Goal: Task Accomplishment & Management: Manage account settings

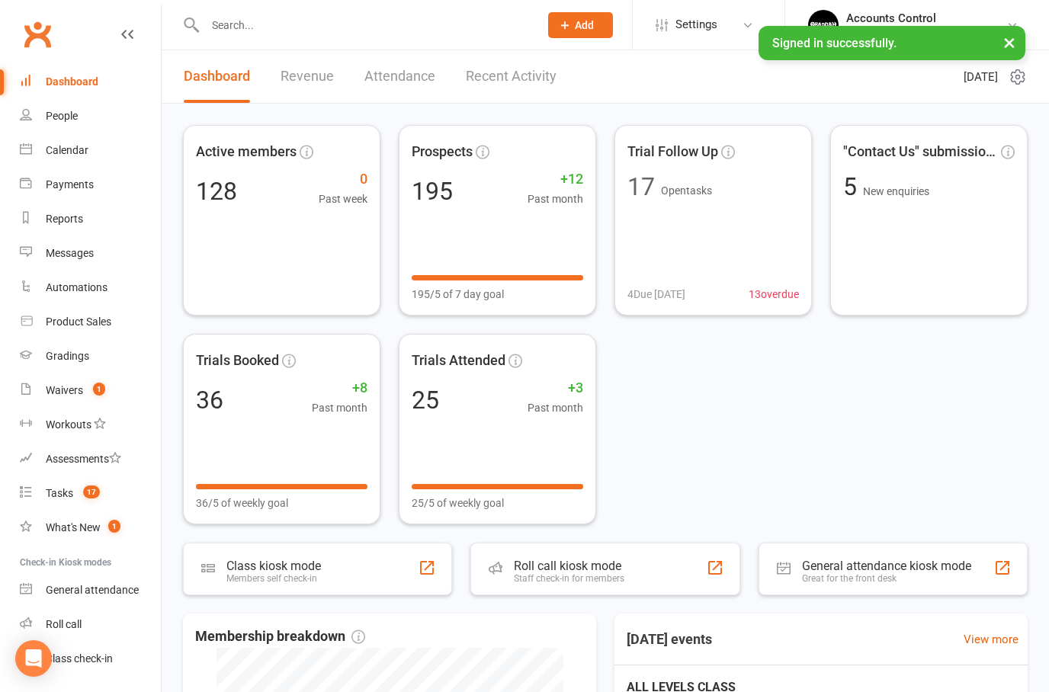
click at [248, 39] on div at bounding box center [355, 25] width 345 height 50
click at [251, 24] on input "text" at bounding box center [364, 24] width 328 height 21
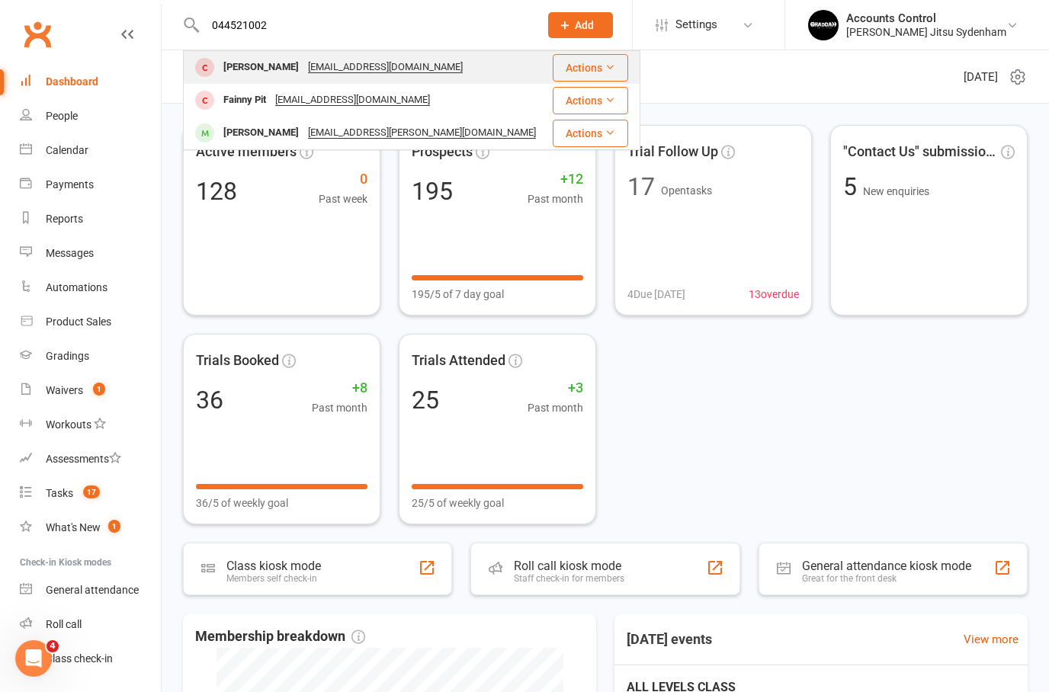
type input "044521002"
click at [249, 68] on div "Mohammed Makki" at bounding box center [261, 67] width 85 height 22
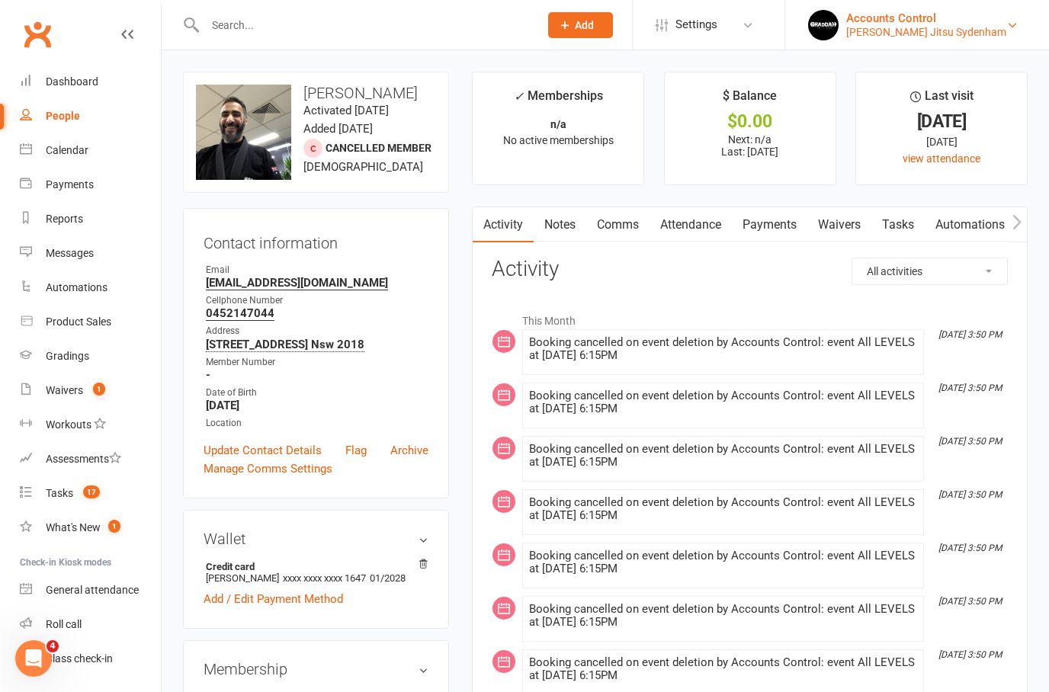
click at [955, 16] on div "Accounts Control" at bounding box center [926, 18] width 160 height 14
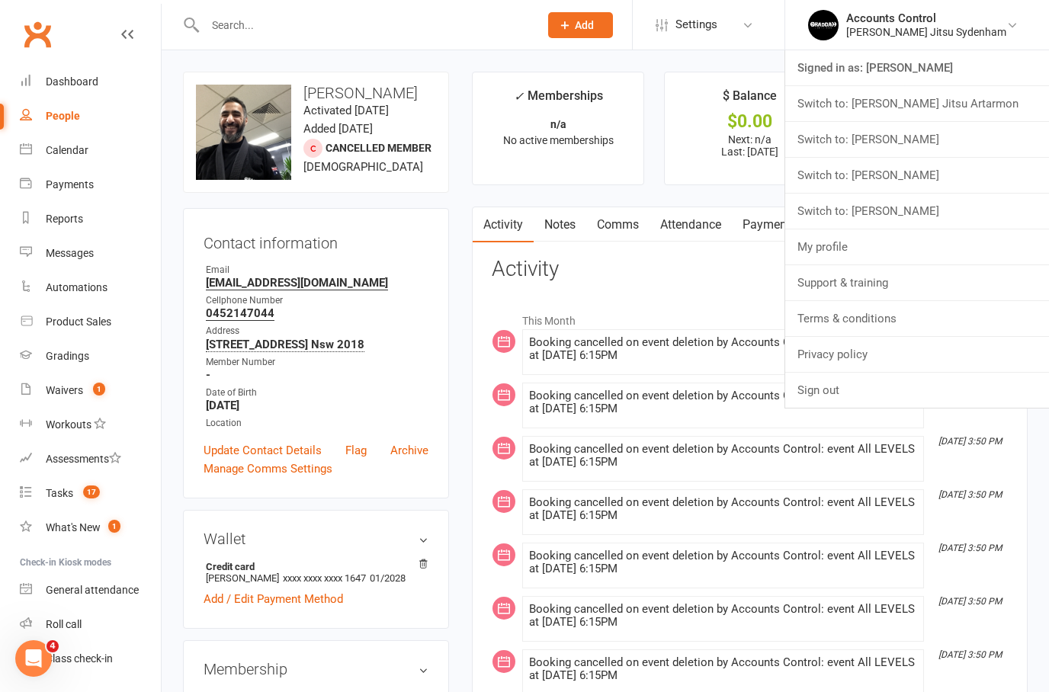
click at [946, 111] on link "Switch to: [PERSON_NAME] Jitsu Artarmon" at bounding box center [917, 103] width 264 height 35
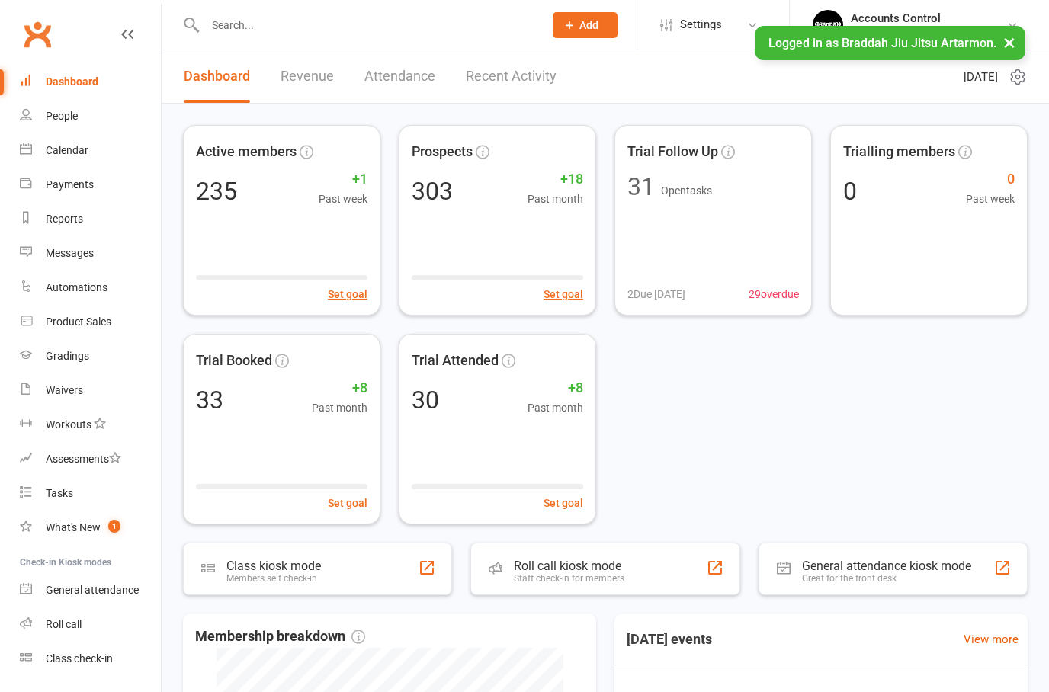
click at [346, 34] on input "text" at bounding box center [366, 24] width 332 height 21
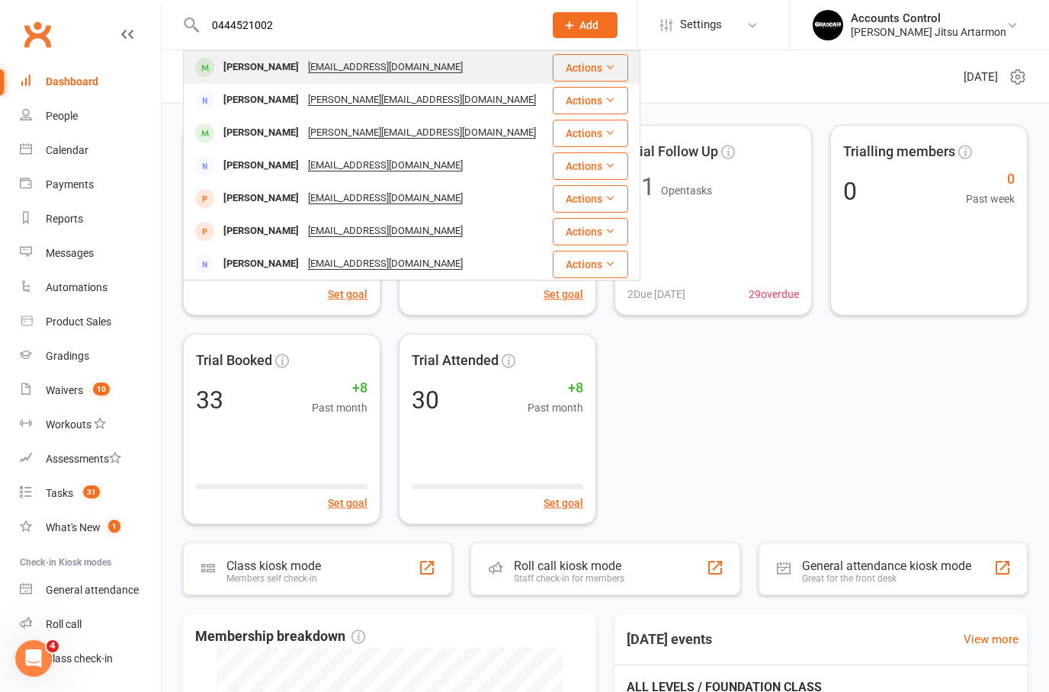
type input "0444521002"
click at [248, 72] on div "Liam Carolan" at bounding box center [261, 67] width 85 height 22
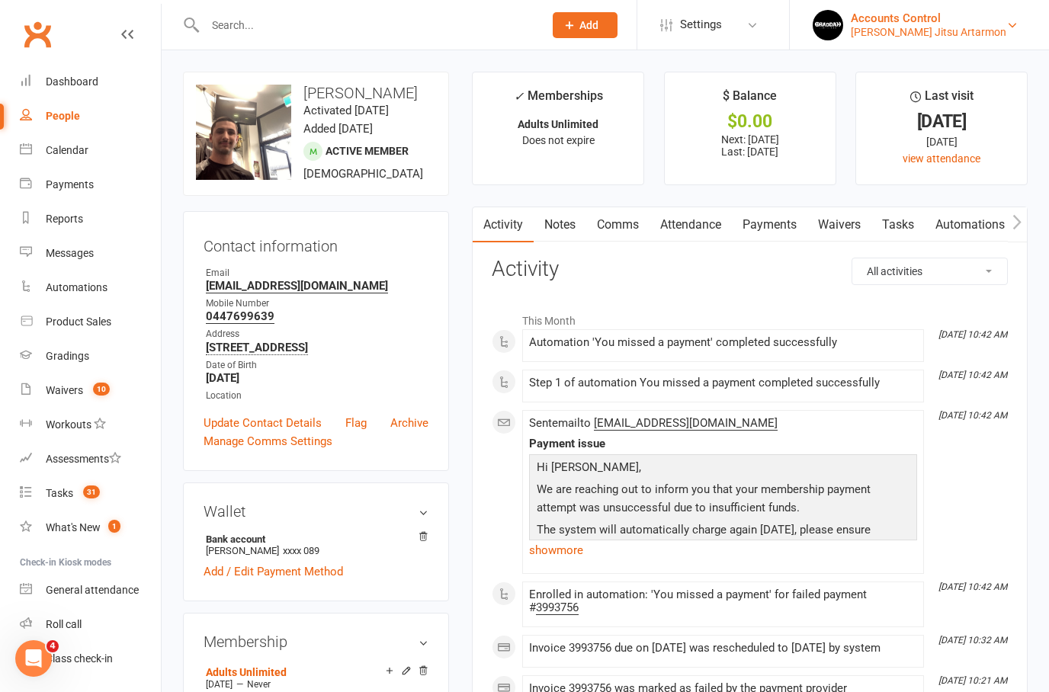
click at [939, 26] on div "Braddah Jiu Jitsu Artarmon" at bounding box center [928, 32] width 155 height 14
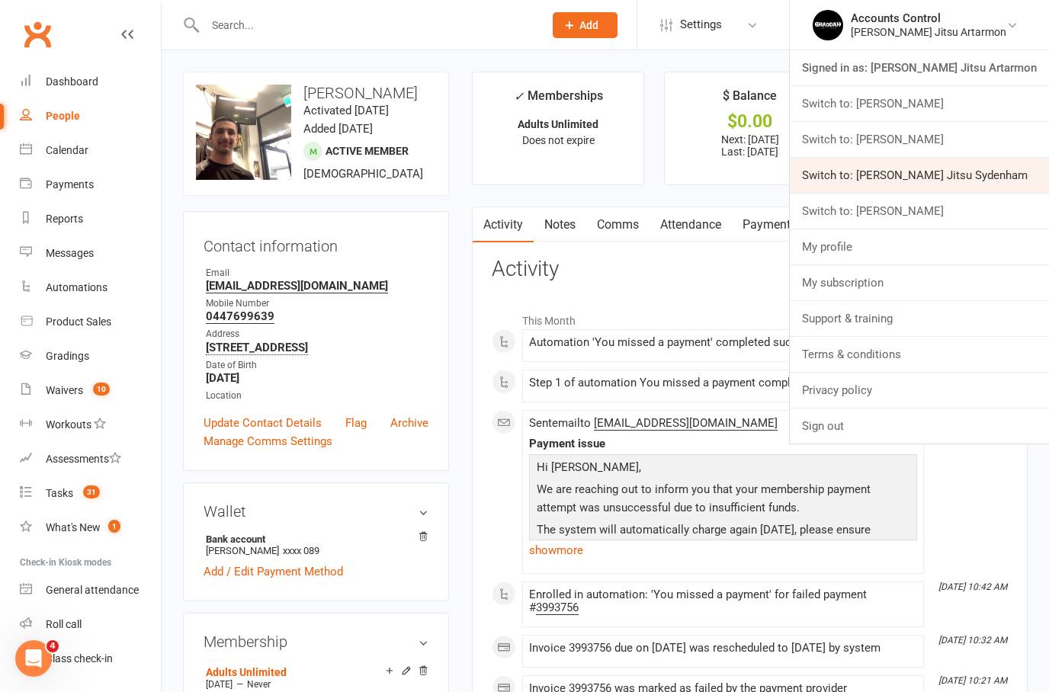
click at [926, 169] on link "Switch to: Braddah Jiu Jitsu Sydenham" at bounding box center [919, 175] width 259 height 35
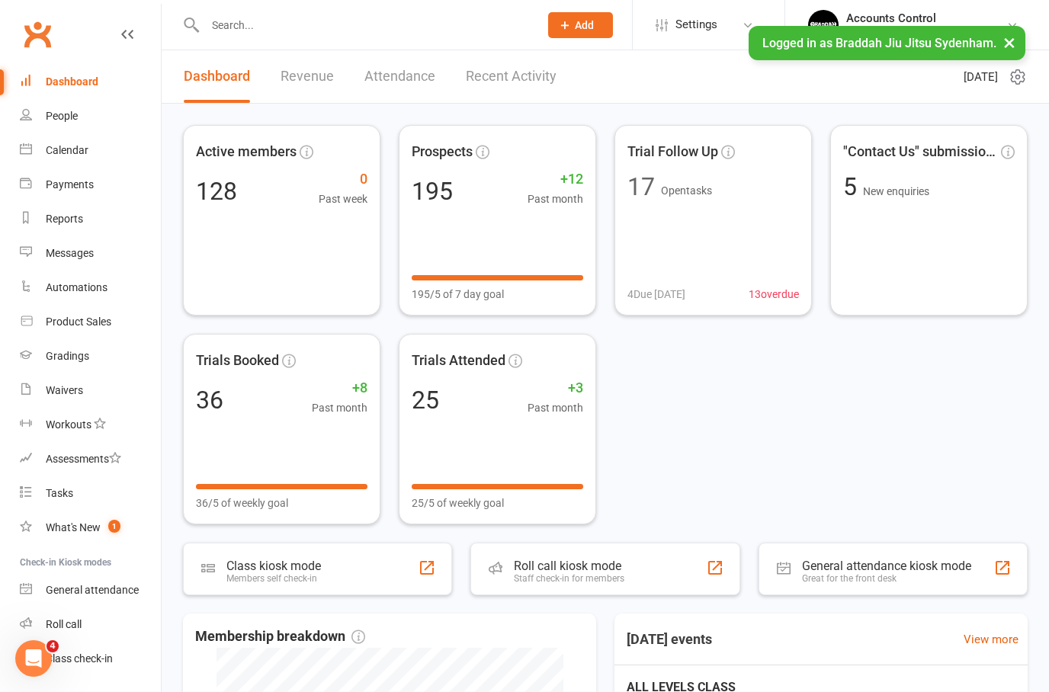
click at [336, 21] on input "text" at bounding box center [364, 24] width 328 height 21
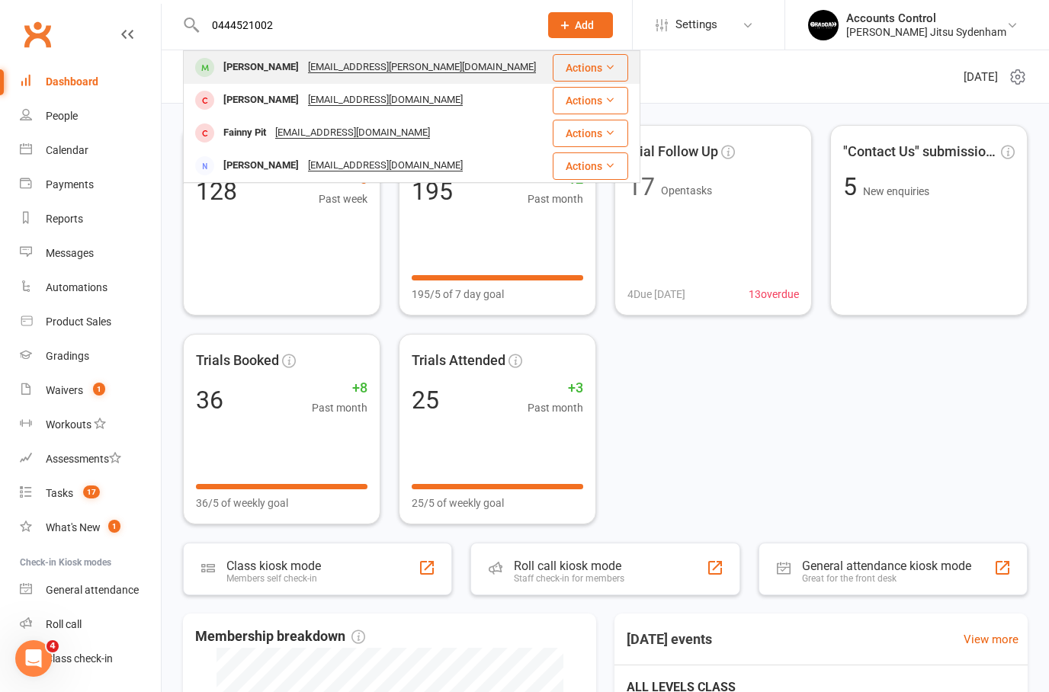
type input "0444521002"
click at [254, 69] on div "Vasili Eliades" at bounding box center [261, 67] width 85 height 22
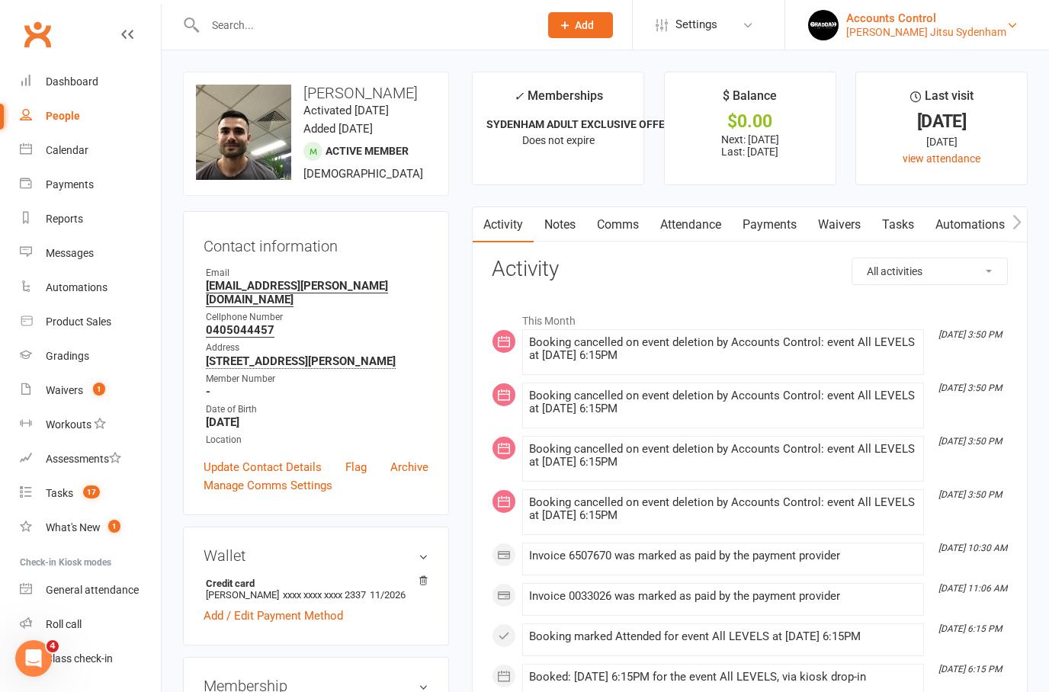
click at [998, 19] on div "Accounts Control" at bounding box center [926, 18] width 160 height 14
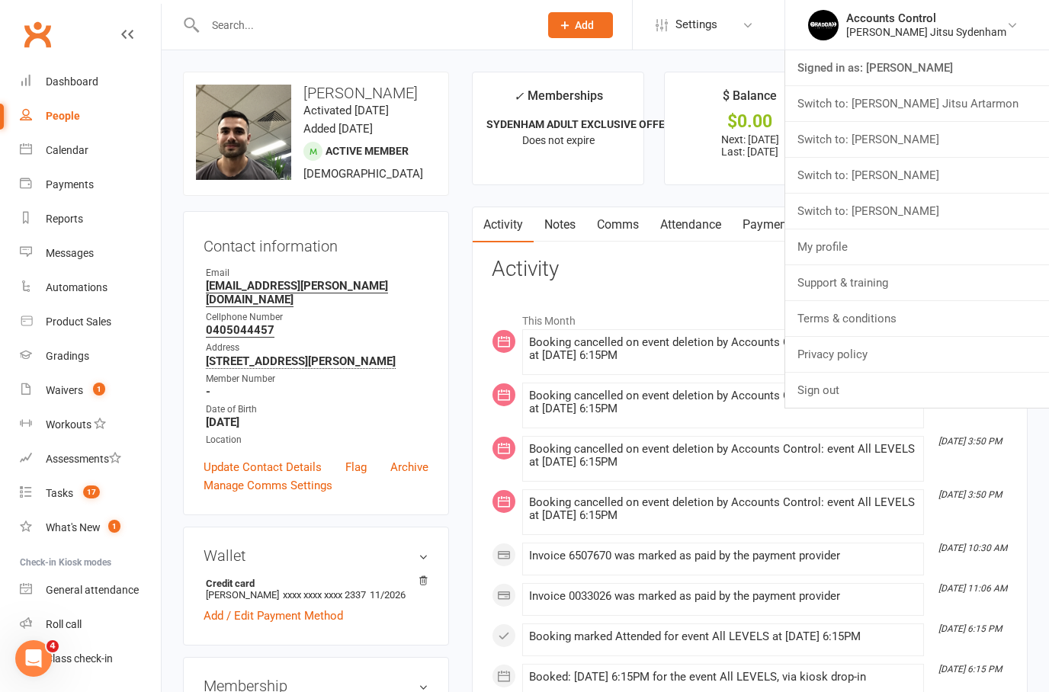
click at [959, 176] on link "Switch to: [PERSON_NAME]" at bounding box center [917, 175] width 264 height 35
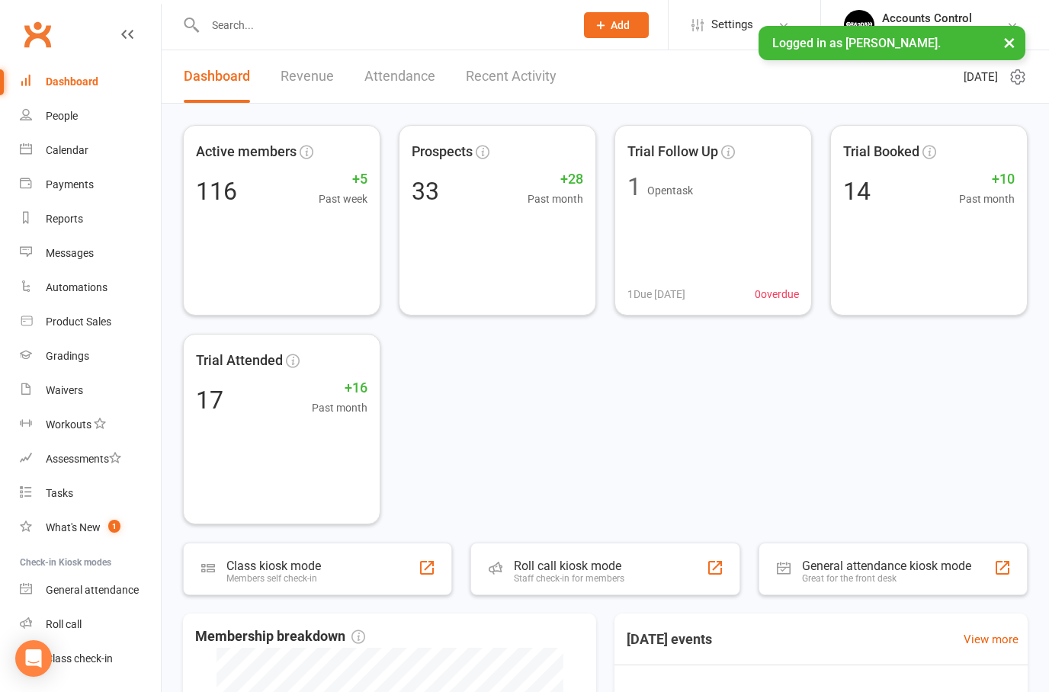
click at [259, 33] on input "text" at bounding box center [382, 24] width 364 height 21
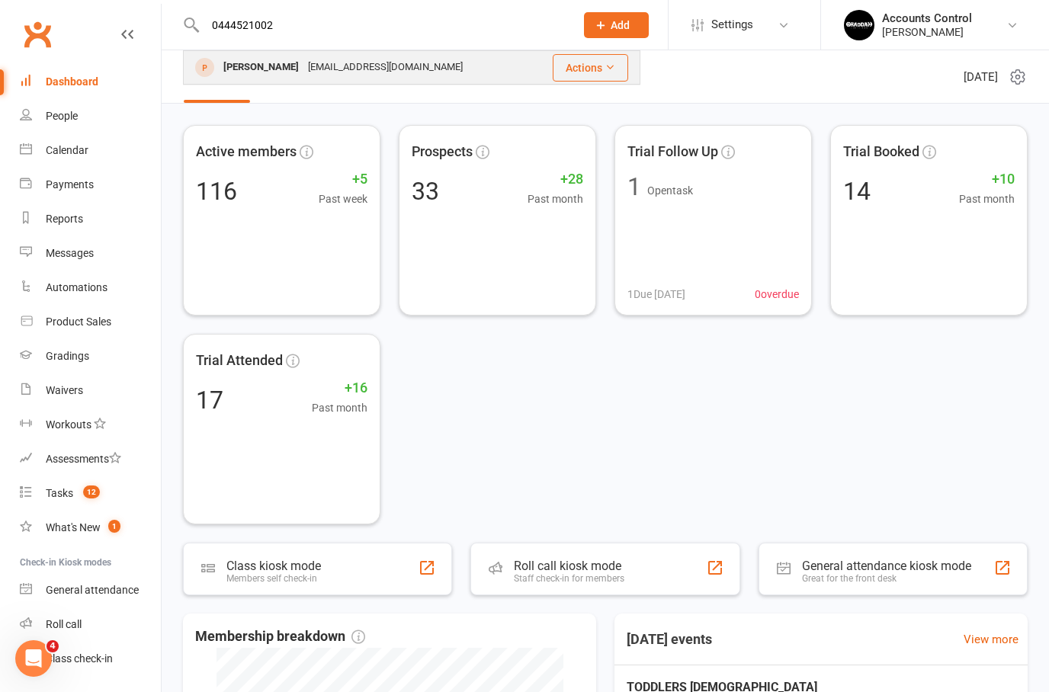
type input "0444521002"
click at [248, 75] on div "Ofir Alkozer" at bounding box center [261, 67] width 85 height 22
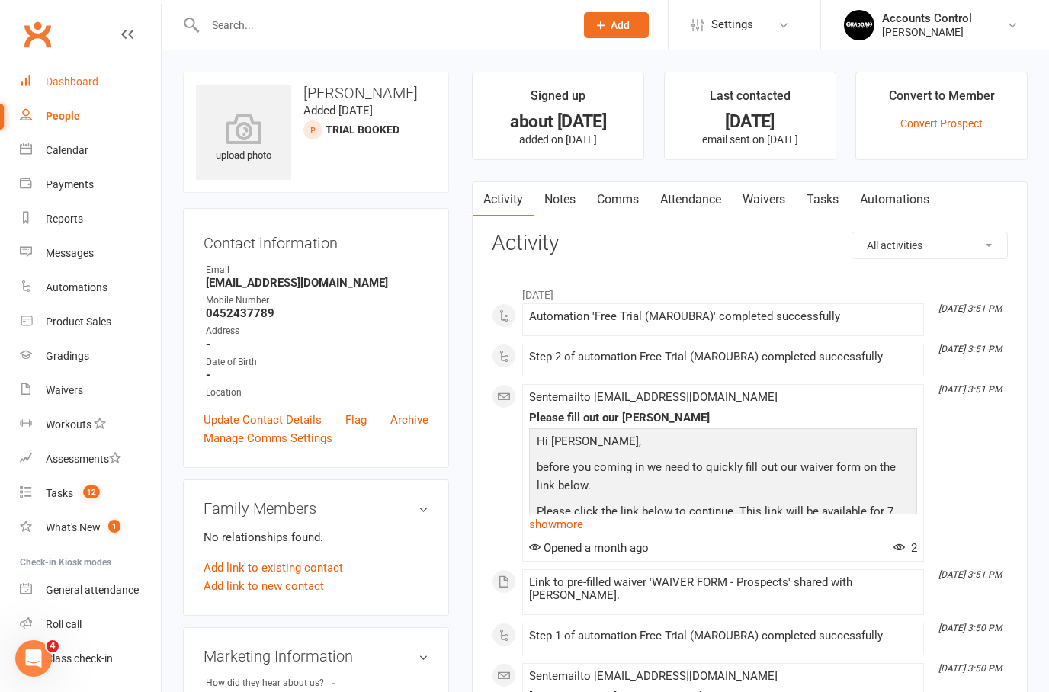
click at [98, 95] on link "Dashboard" at bounding box center [90, 82] width 141 height 34
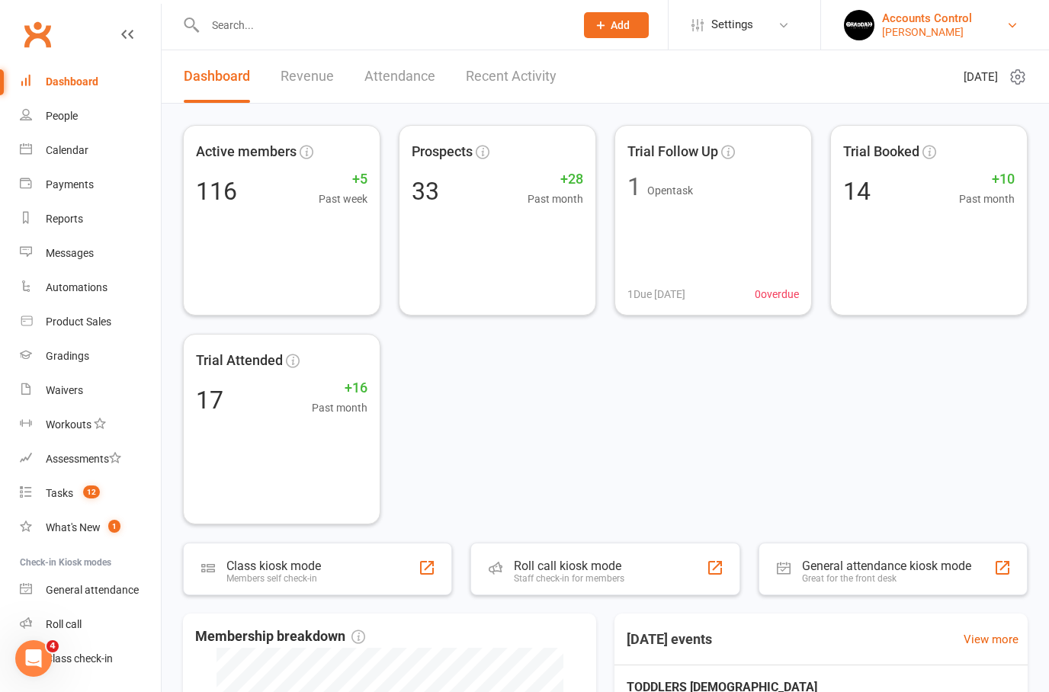
click at [954, 30] on div "[PERSON_NAME]" at bounding box center [927, 32] width 90 height 14
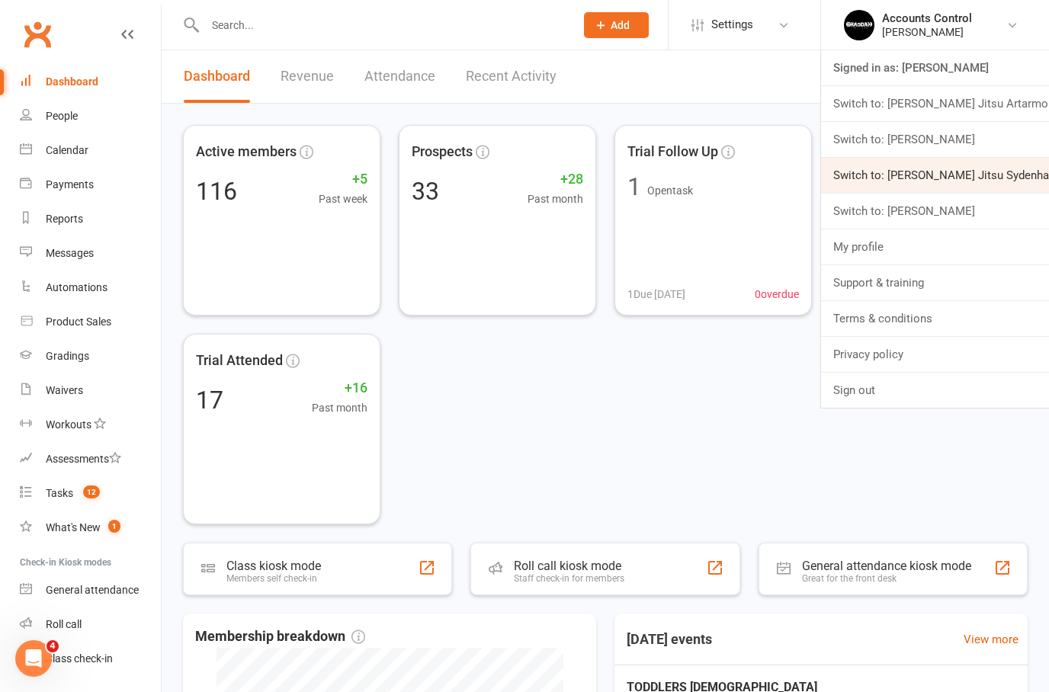
click at [938, 163] on link "Switch to: Braddah Jiu Jitsu Sydenham" at bounding box center [935, 175] width 228 height 35
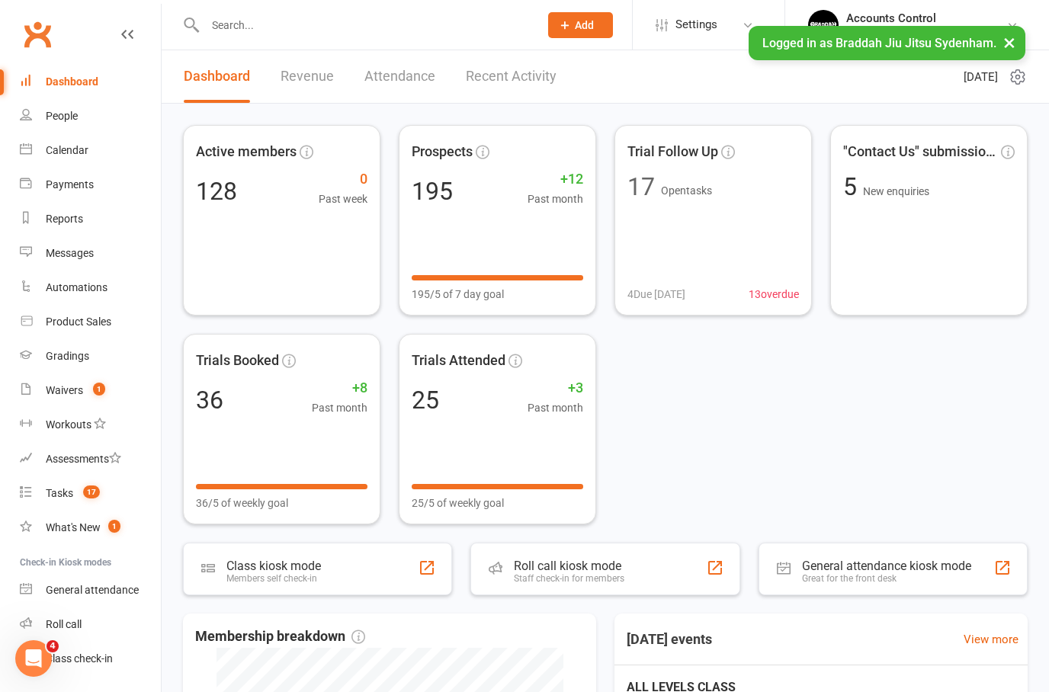
click at [293, 24] on input "text" at bounding box center [364, 24] width 328 height 21
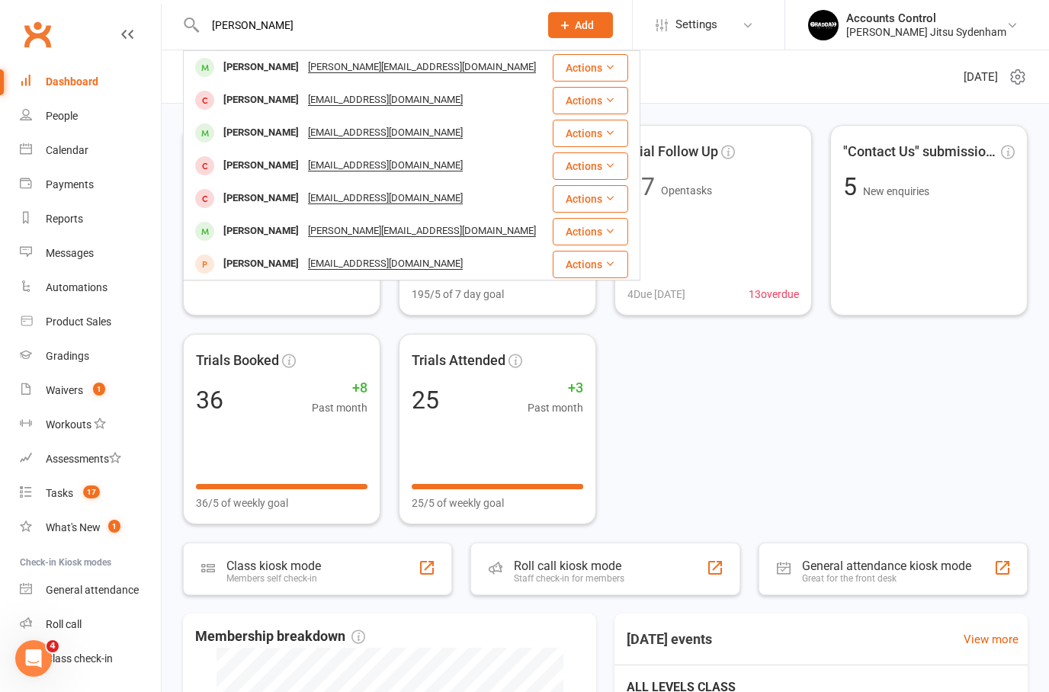
type input "daniel"
drag, startPoint x: 293, startPoint y: 24, endPoint x: 253, endPoint y: 154, distance: 135.5
click at [253, 154] on div "Daniel Ferreira Tejo danielftejo@gmail.com" at bounding box center [367, 165] width 366 height 31
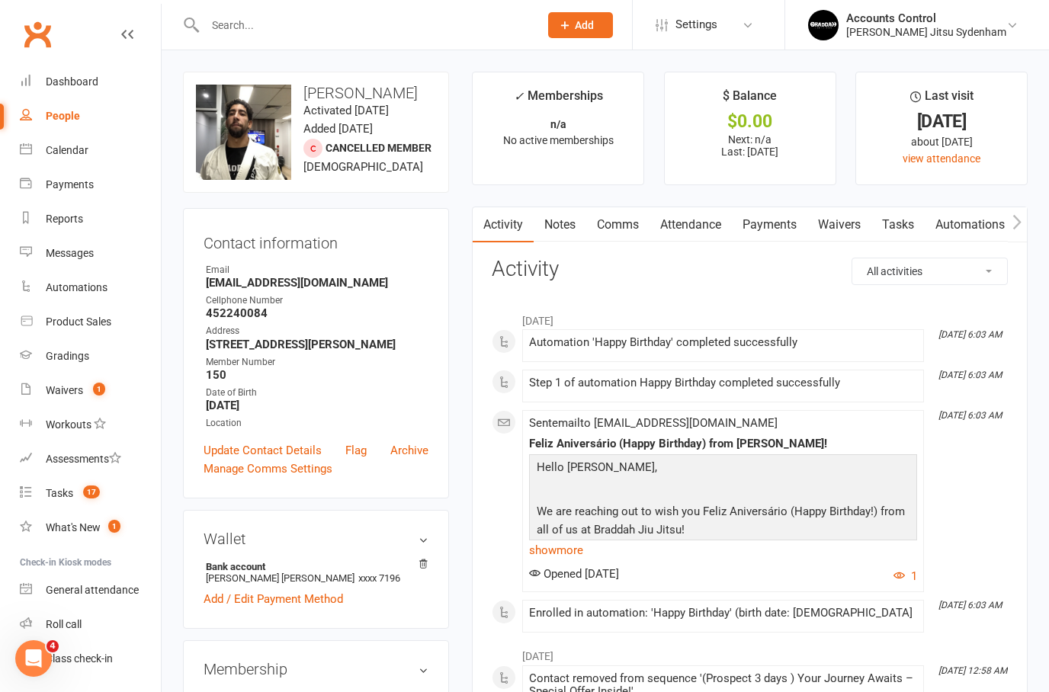
click at [273, 30] on input "text" at bounding box center [364, 24] width 328 height 21
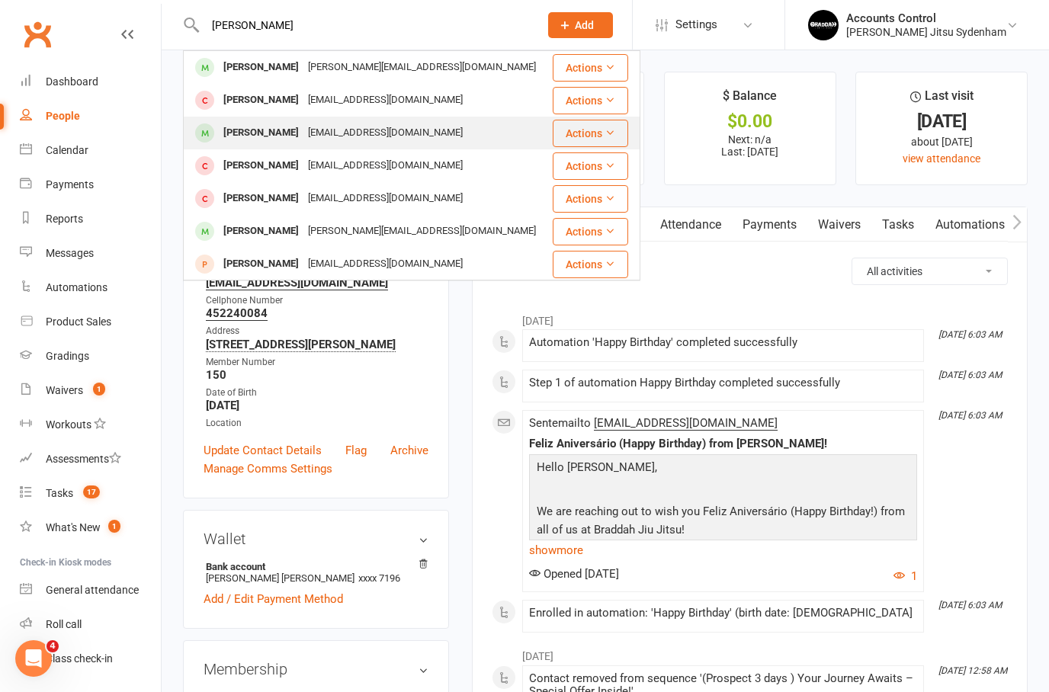
type input "Daniel"
click at [247, 142] on div "Daniel Skarzynski" at bounding box center [261, 133] width 85 height 22
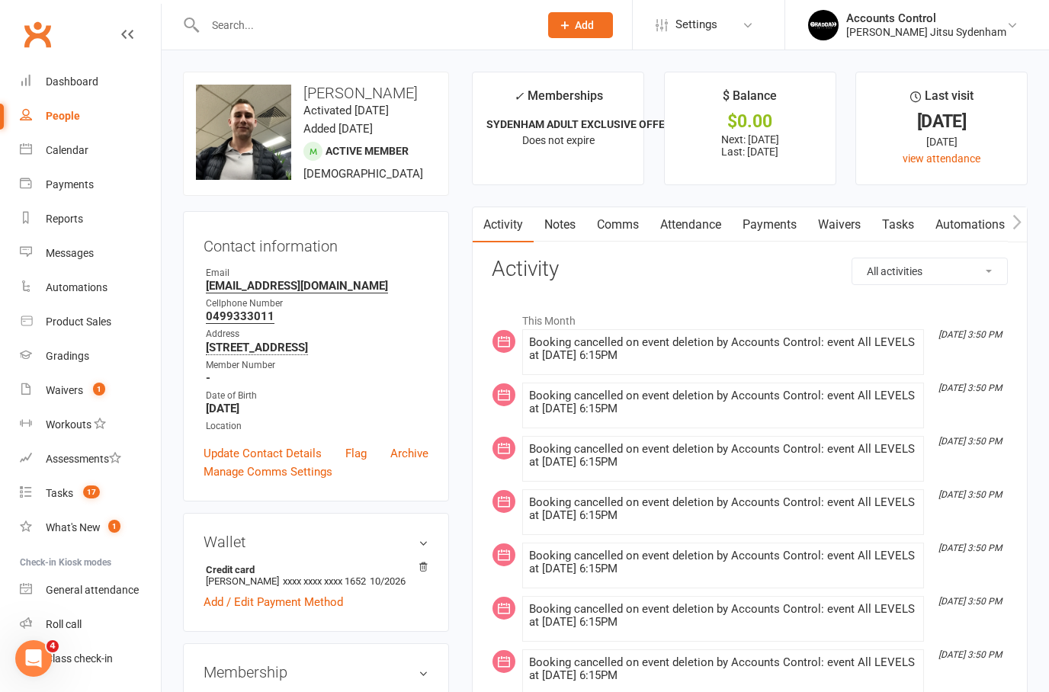
click at [281, 18] on input "text" at bounding box center [364, 24] width 328 height 21
click at [69, 191] on div "Payments" at bounding box center [70, 184] width 48 height 12
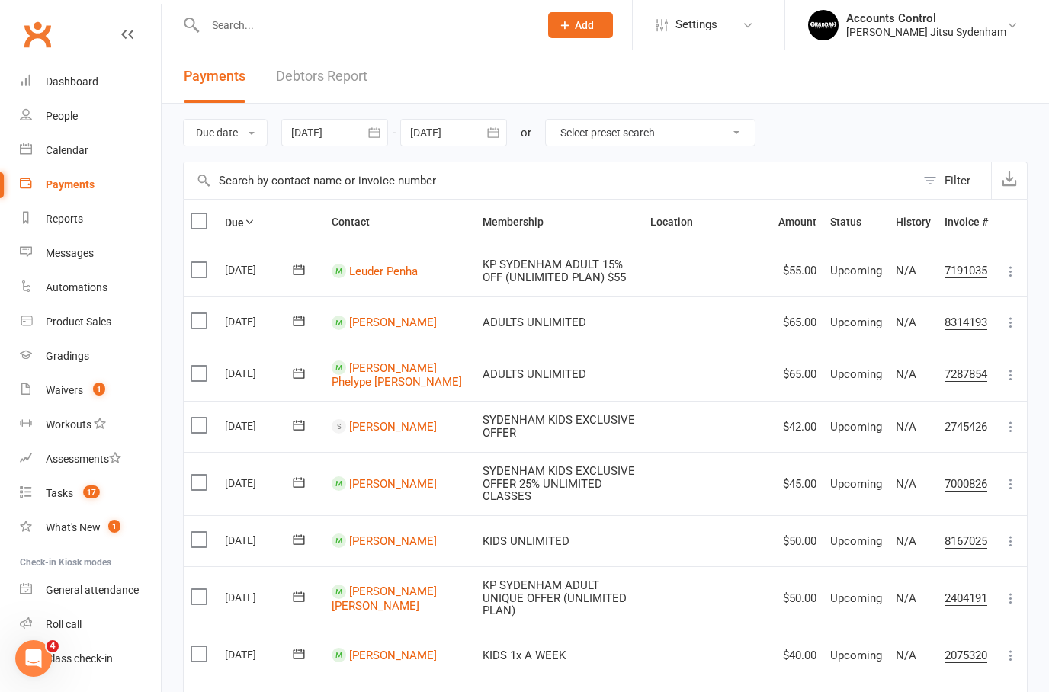
select select "0"
type input "16 Sep 2025"
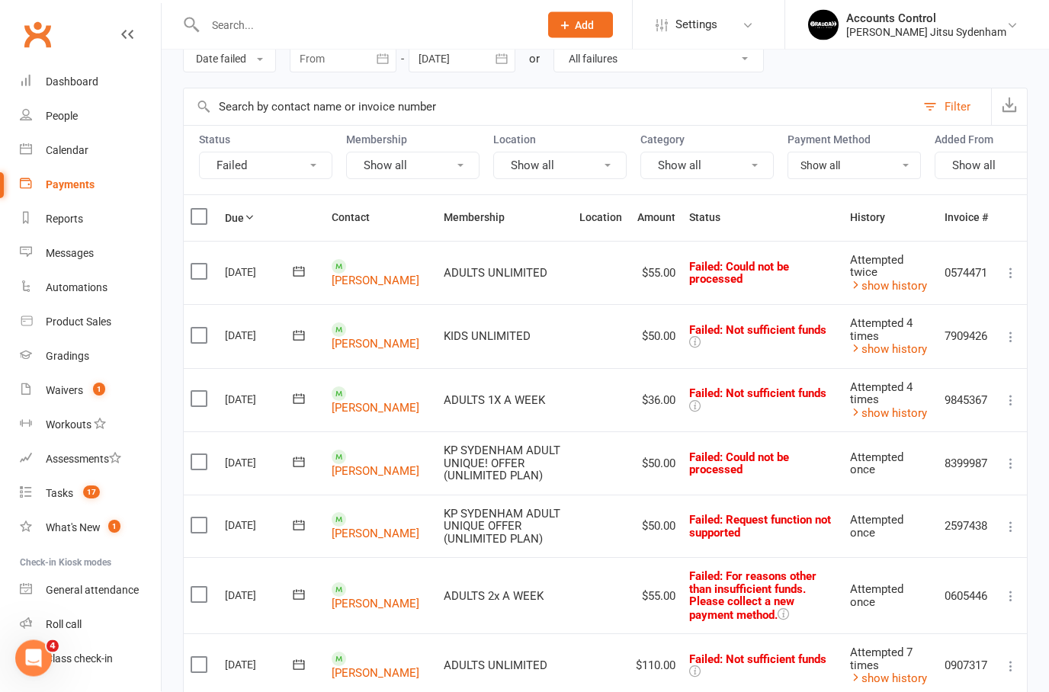
scroll to position [74, 0]
click at [300, 335] on icon at bounding box center [298, 335] width 15 height 15
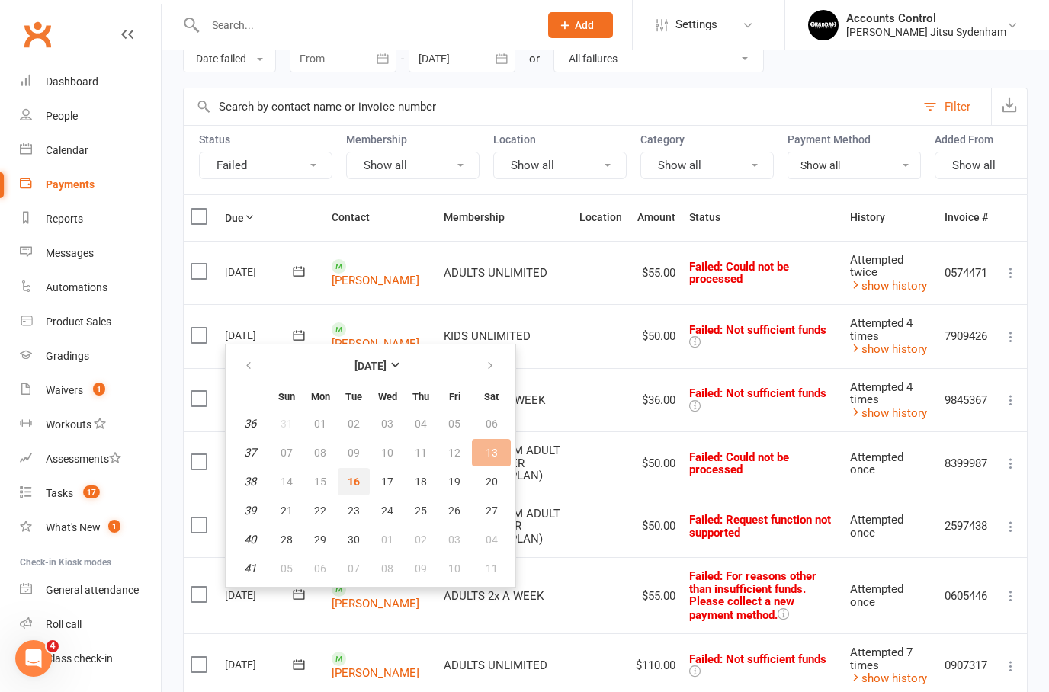
click at [348, 479] on span "16" at bounding box center [354, 482] width 12 height 12
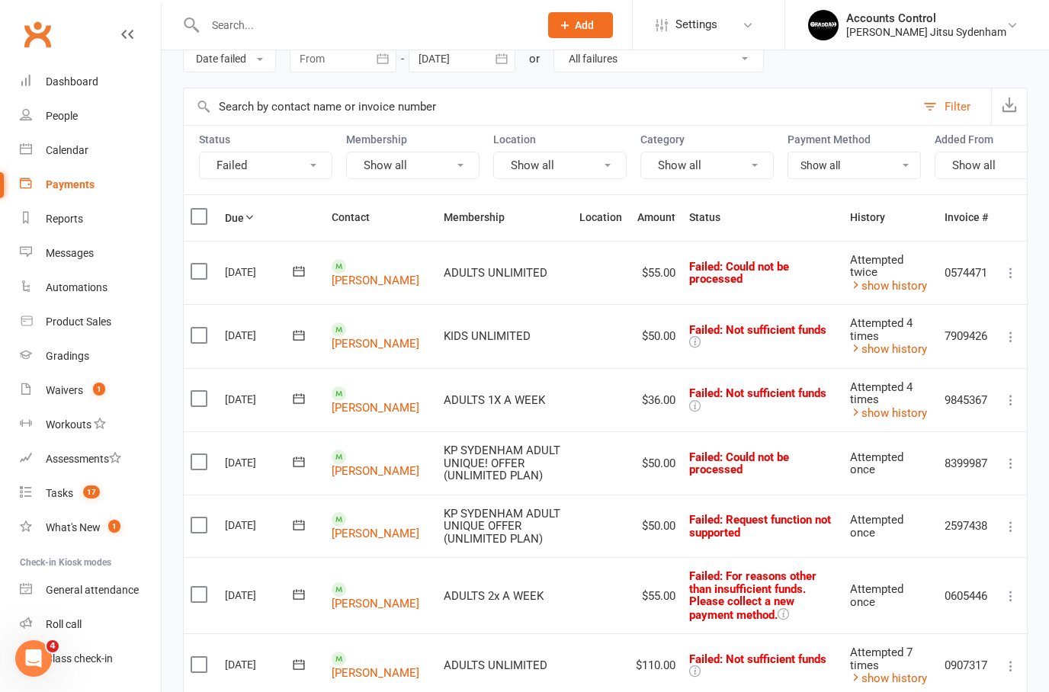
scroll to position [135, 0]
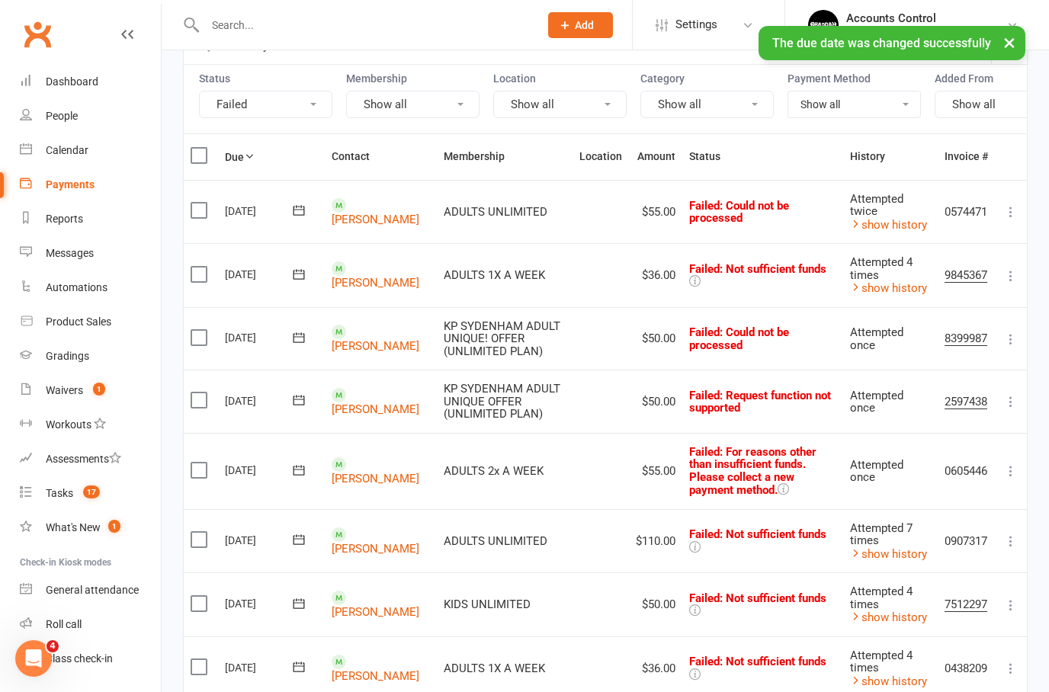
click at [295, 269] on icon at bounding box center [298, 274] width 15 height 15
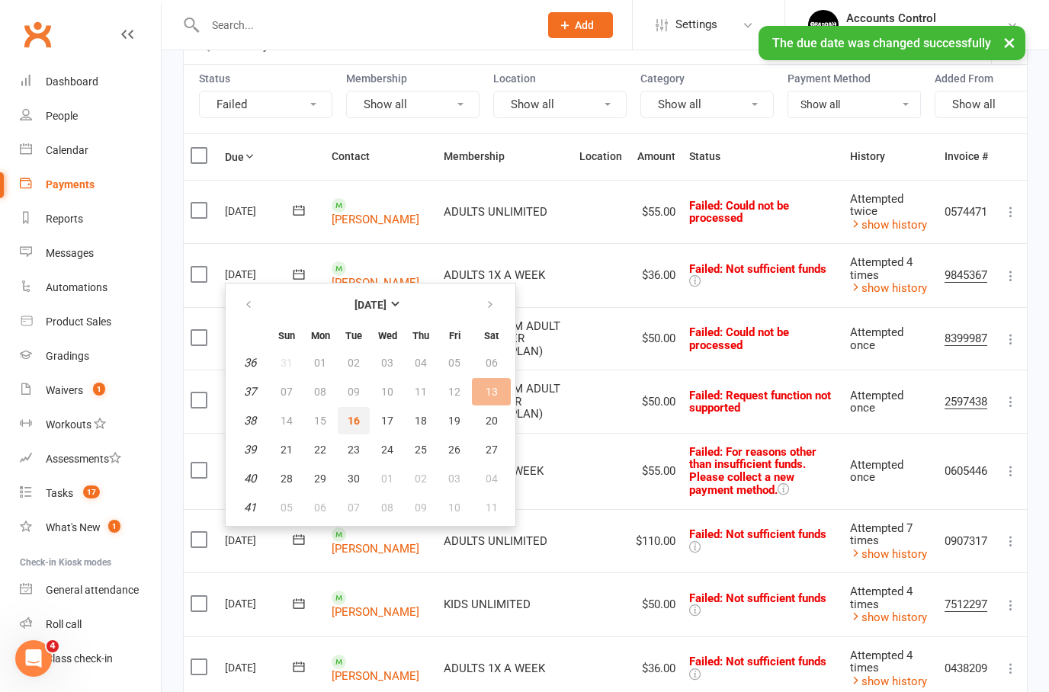
drag, startPoint x: 348, startPoint y: 425, endPoint x: 550, endPoint y: 304, distance: 235.5
click at [348, 425] on span "16" at bounding box center [354, 421] width 12 height 12
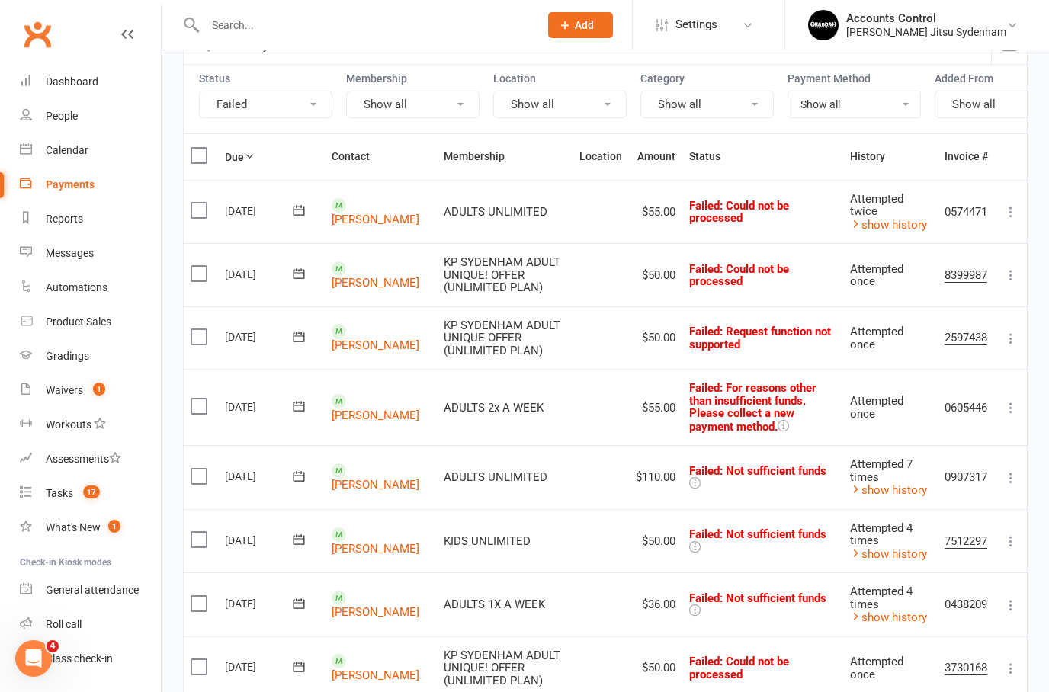
click at [296, 404] on icon at bounding box center [298, 406] width 15 height 15
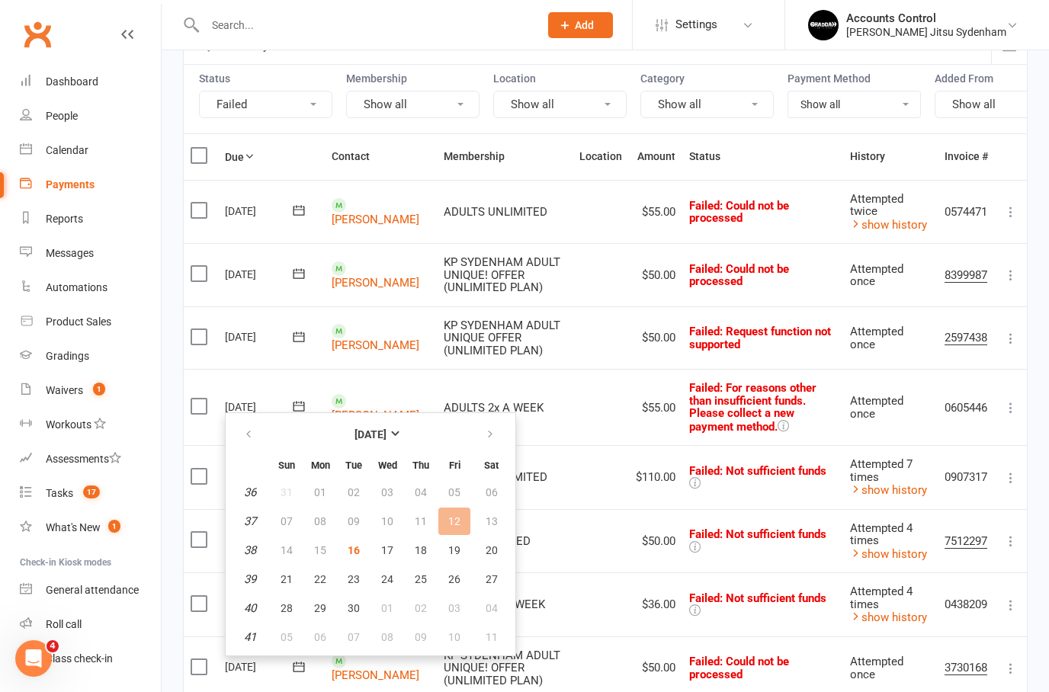
click at [545, 369] on td "ADULTS 2x A WEEK" at bounding box center [505, 407] width 136 height 76
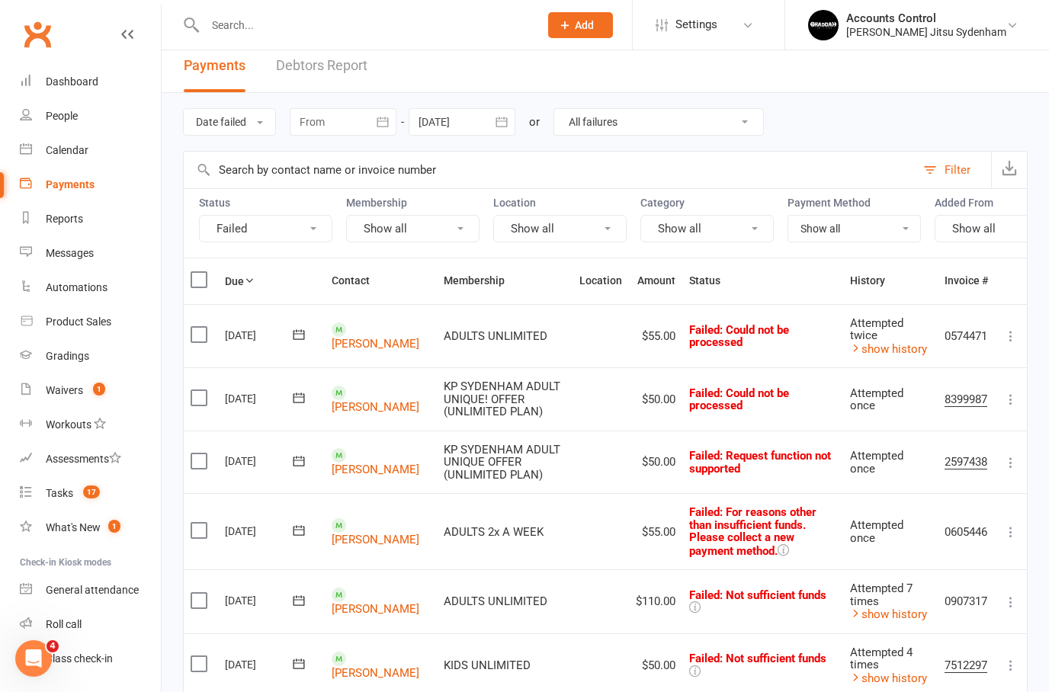
scroll to position [0, 0]
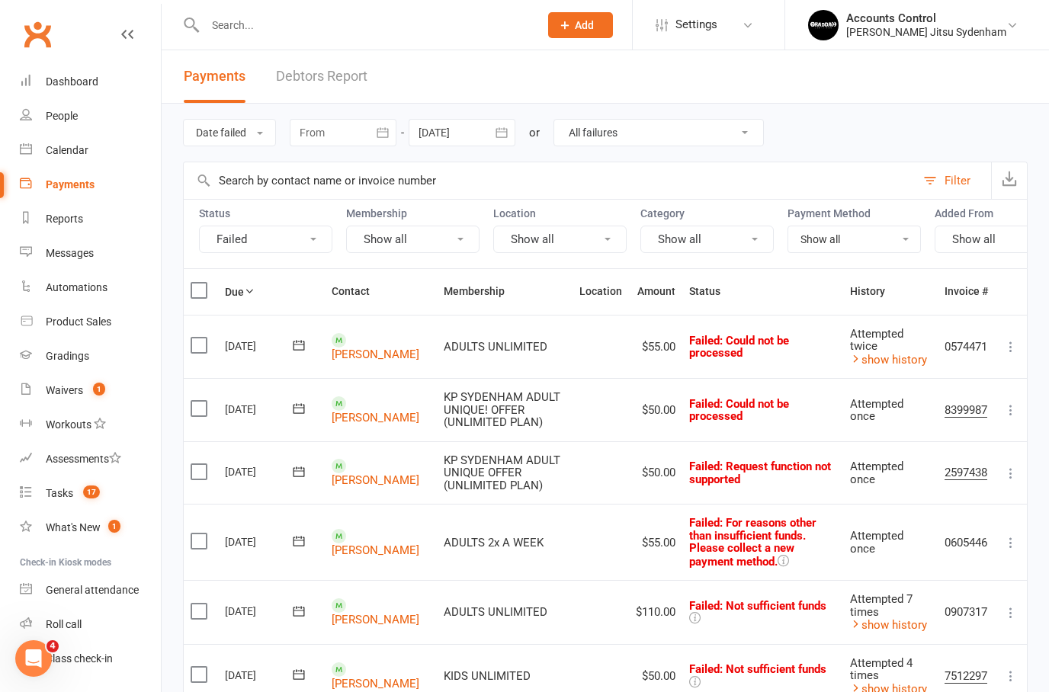
click at [386, 14] on input "text" at bounding box center [364, 24] width 328 height 21
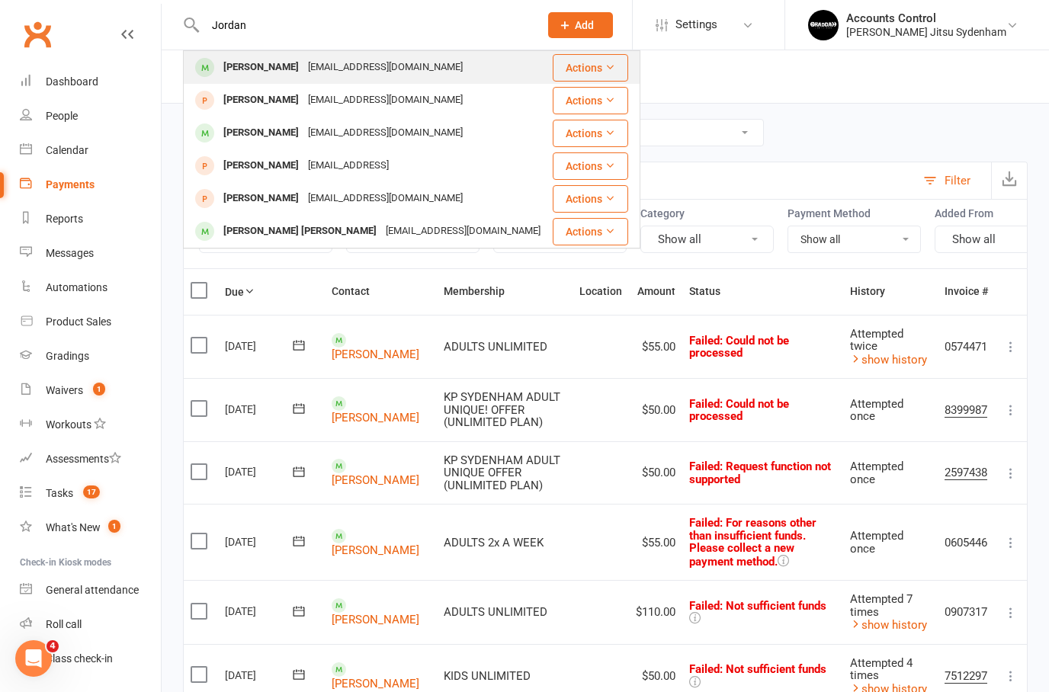
type input "Jordan"
click at [251, 71] on div "Jordan McLeod" at bounding box center [261, 67] width 85 height 22
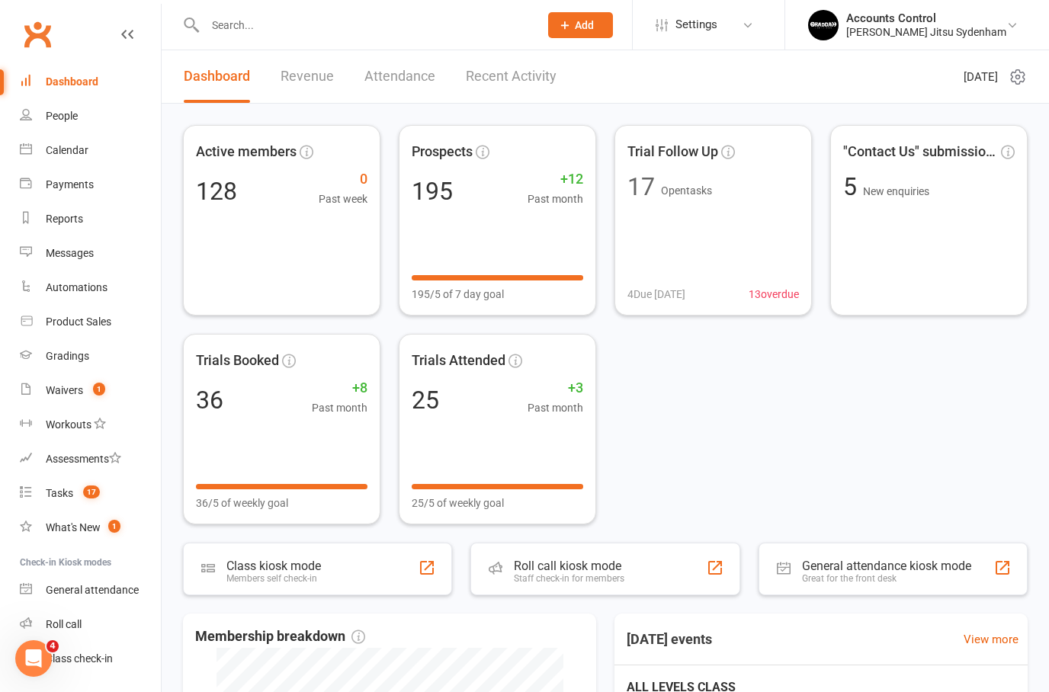
click at [284, 34] on input "text" at bounding box center [364, 24] width 328 height 21
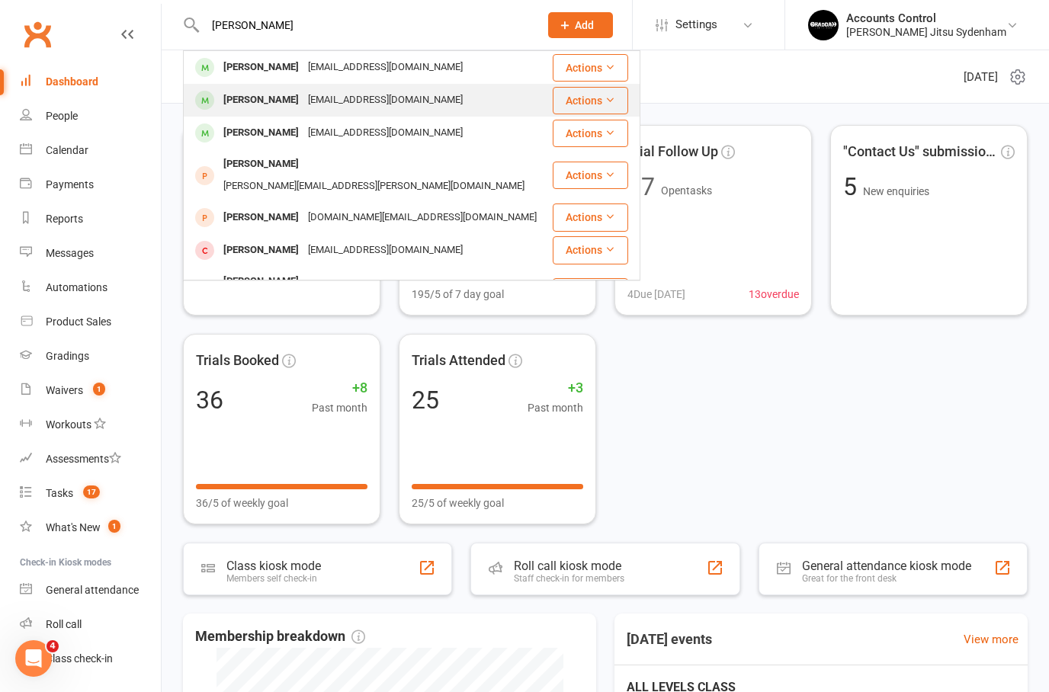
type input "[PERSON_NAME]"
click at [257, 106] on div "[PERSON_NAME]" at bounding box center [261, 100] width 85 height 22
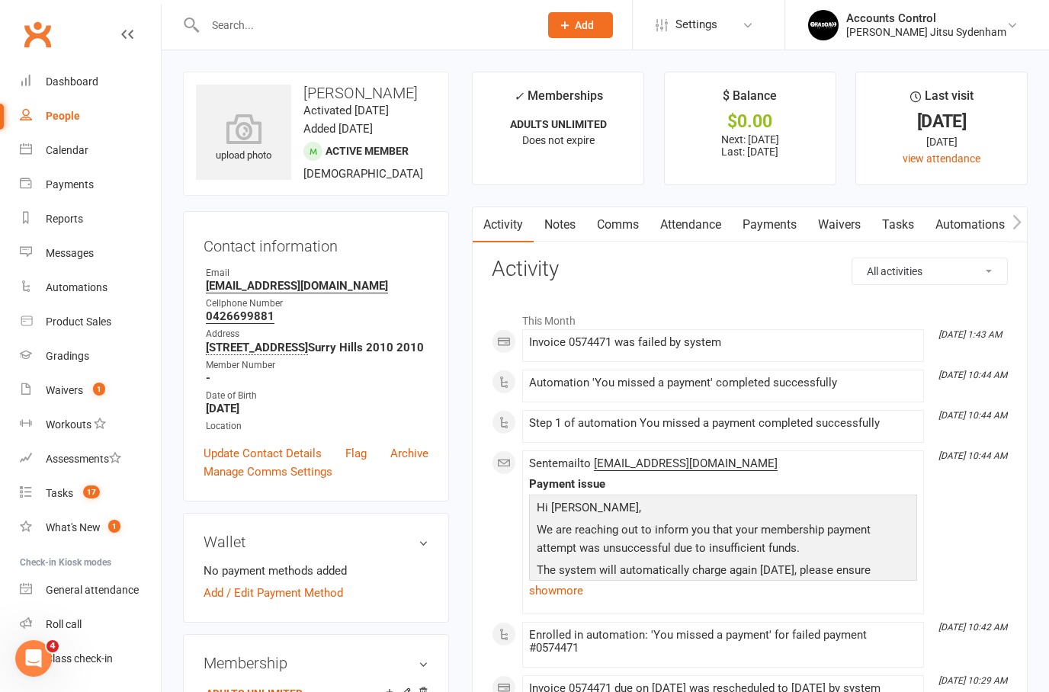
click at [784, 231] on link "Payments" at bounding box center [769, 224] width 75 height 35
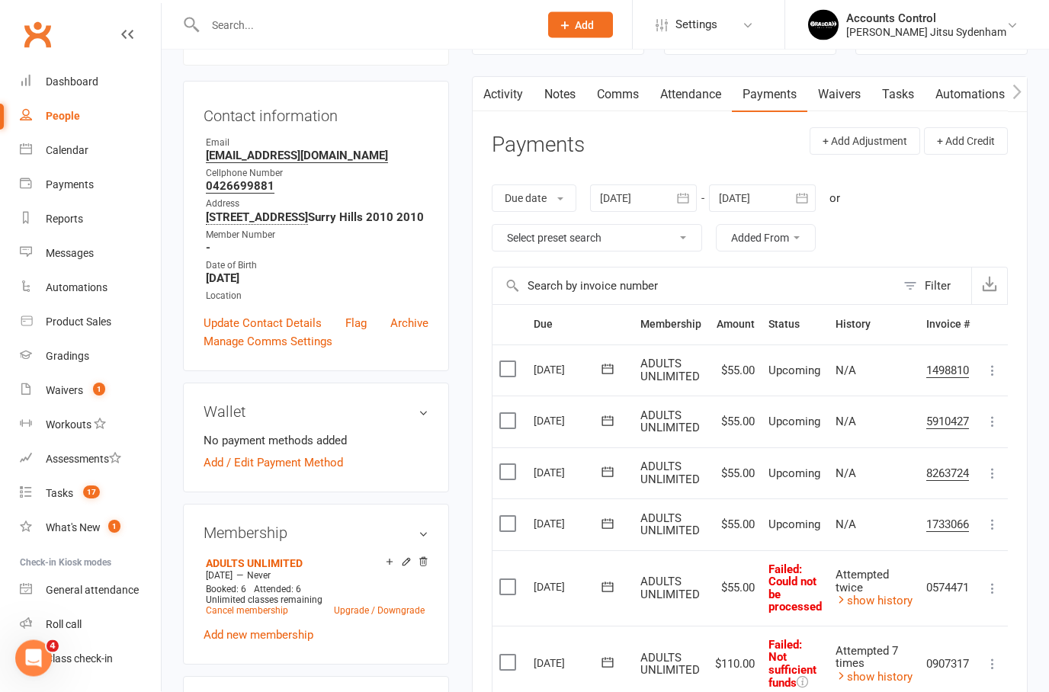
scroll to position [130, 0]
click at [936, 28] on div "[PERSON_NAME] Jitsu Sydenham" at bounding box center [926, 32] width 160 height 14
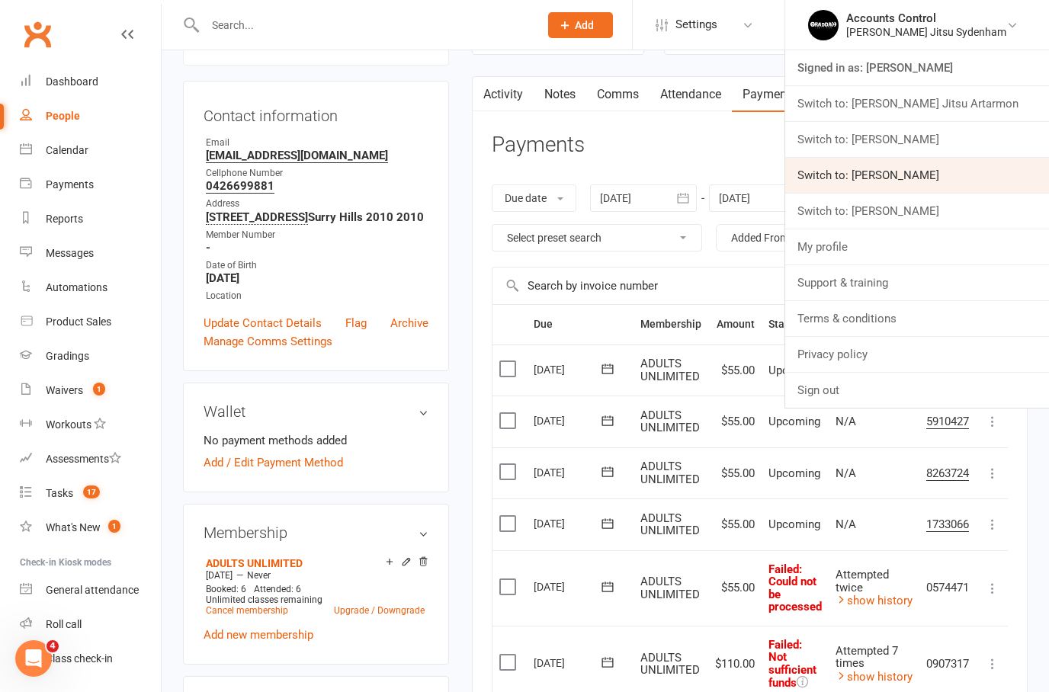
click at [913, 180] on link "Switch to: [PERSON_NAME]" at bounding box center [917, 175] width 264 height 35
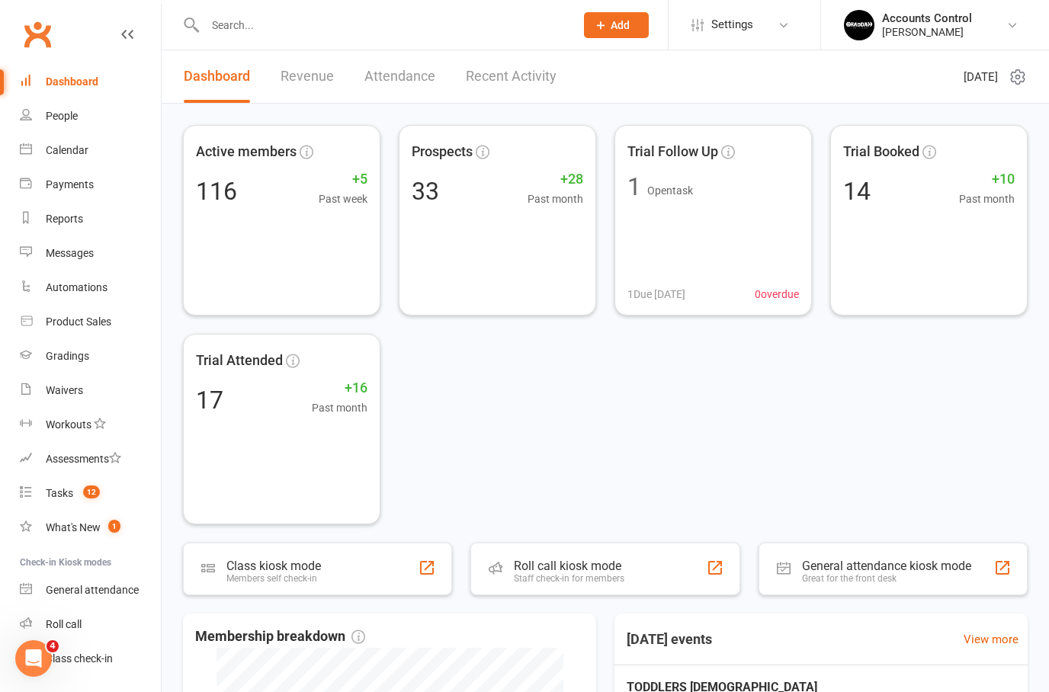
click at [249, 23] on input "text" at bounding box center [382, 24] width 364 height 21
click at [248, 28] on input "text" at bounding box center [382, 24] width 364 height 21
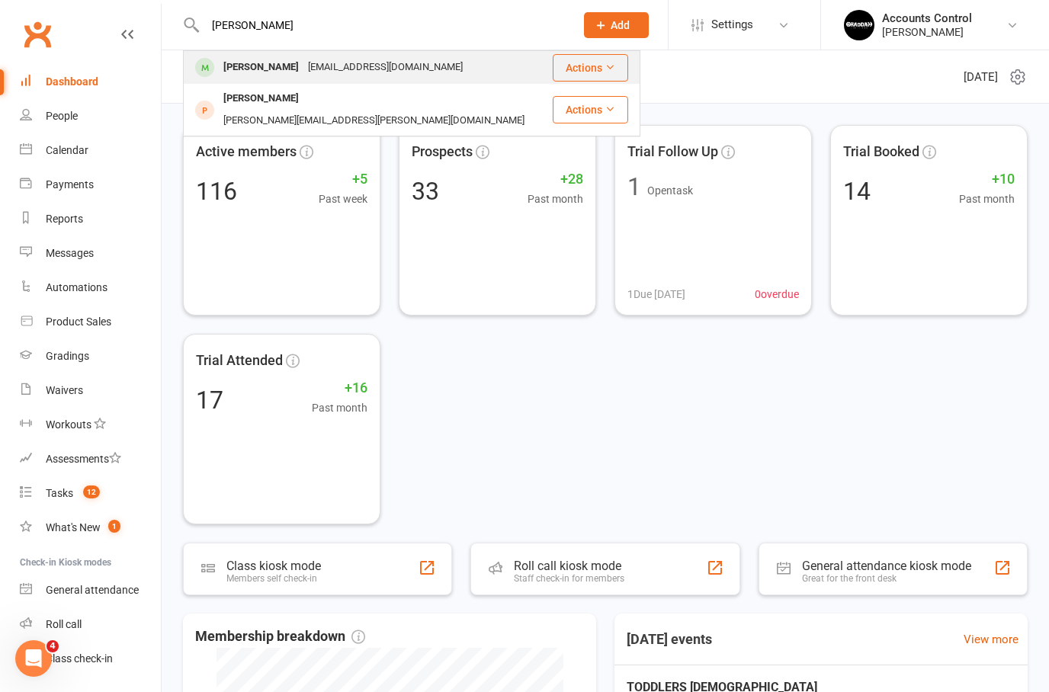
type input "[PERSON_NAME]"
click at [247, 72] on div "[PERSON_NAME]" at bounding box center [261, 67] width 85 height 22
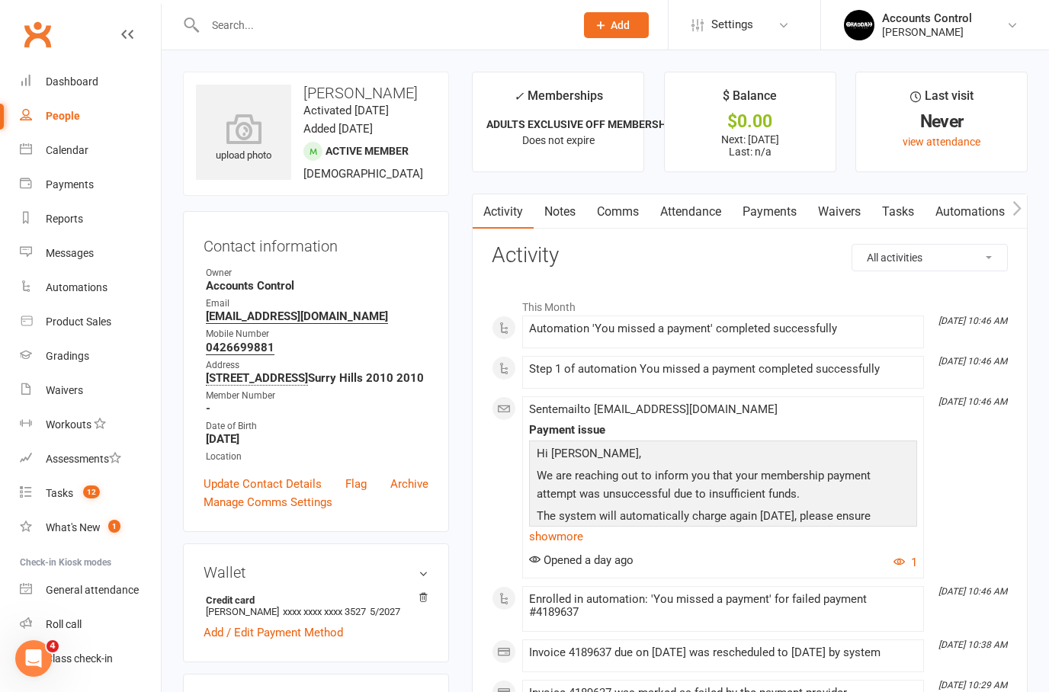
click at [767, 212] on link "Payments" at bounding box center [769, 211] width 75 height 35
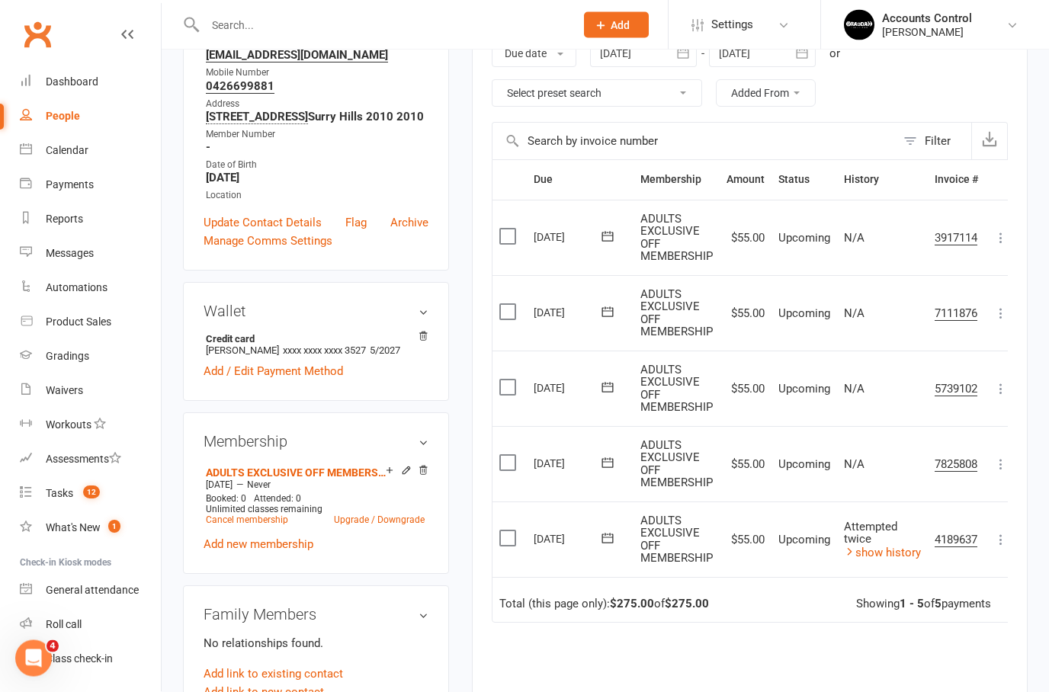
scroll to position [358, 0]
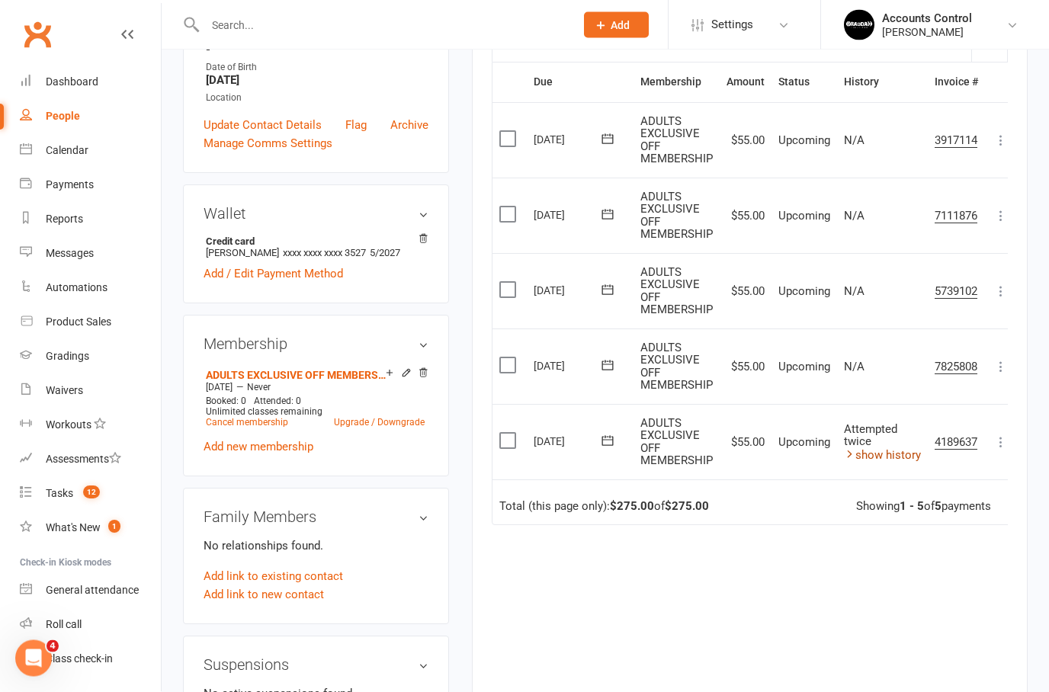
click at [889, 449] on link "show history" at bounding box center [882, 456] width 77 height 14
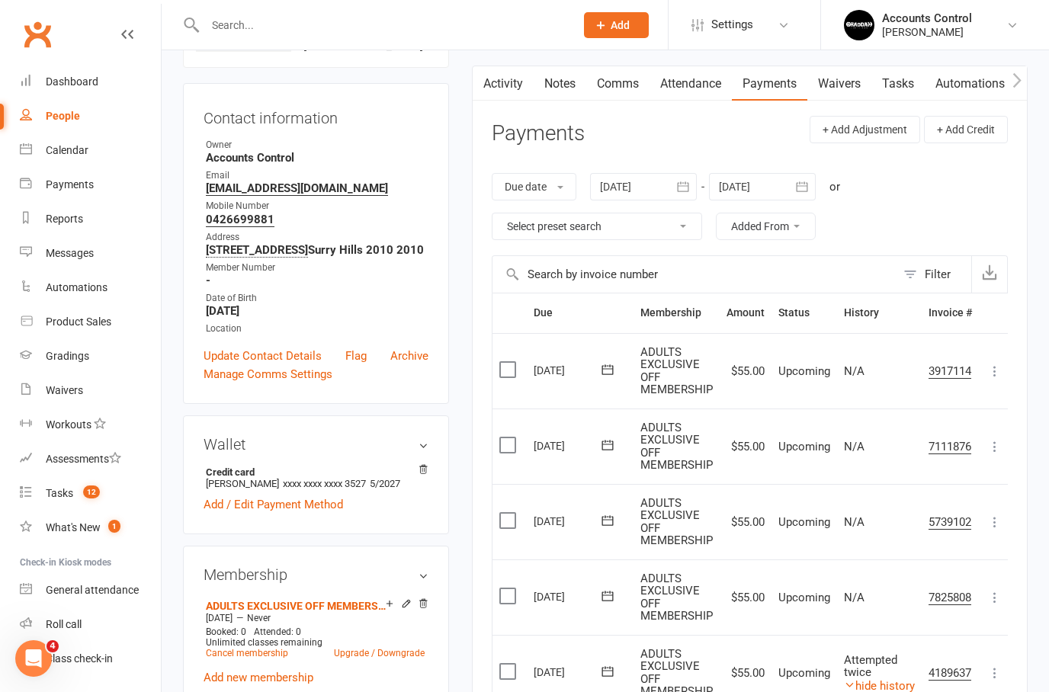
scroll to position [0, 0]
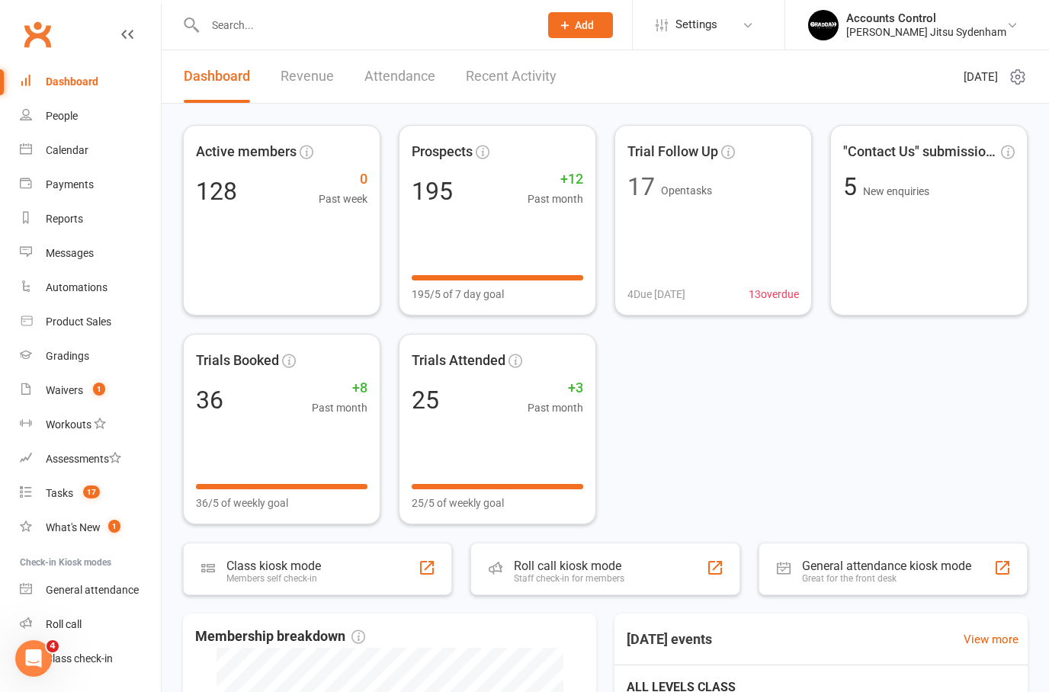
click at [293, 14] on input "text" at bounding box center [364, 24] width 328 height 21
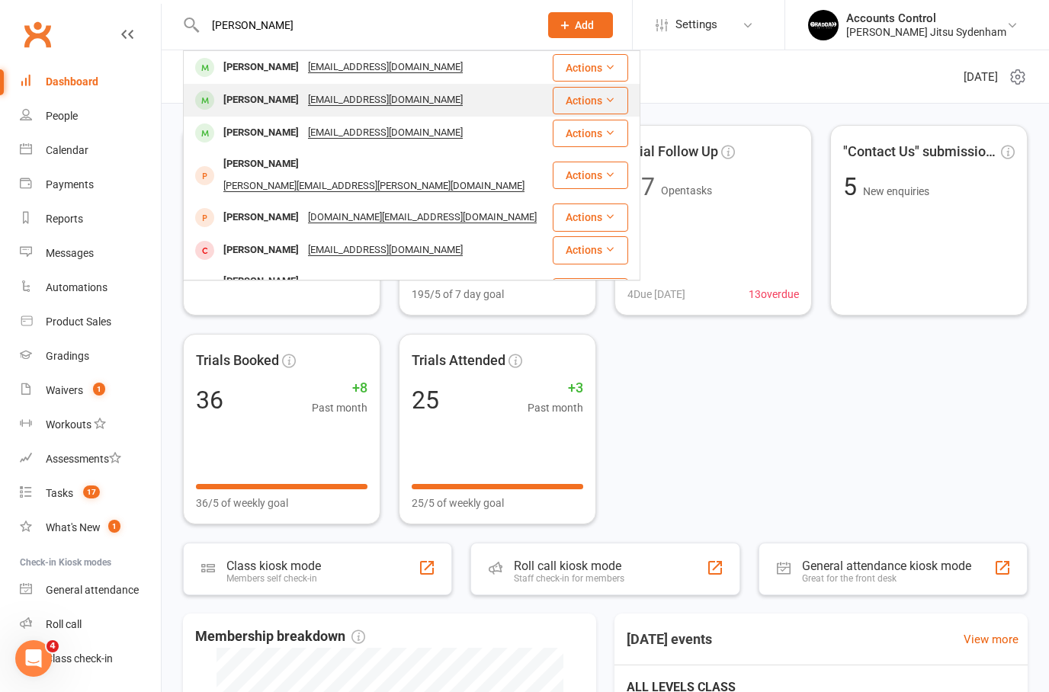
type input "[PERSON_NAME]"
click at [247, 98] on div "[PERSON_NAME]" at bounding box center [261, 100] width 85 height 22
